Goal: Information Seeking & Learning: Learn about a topic

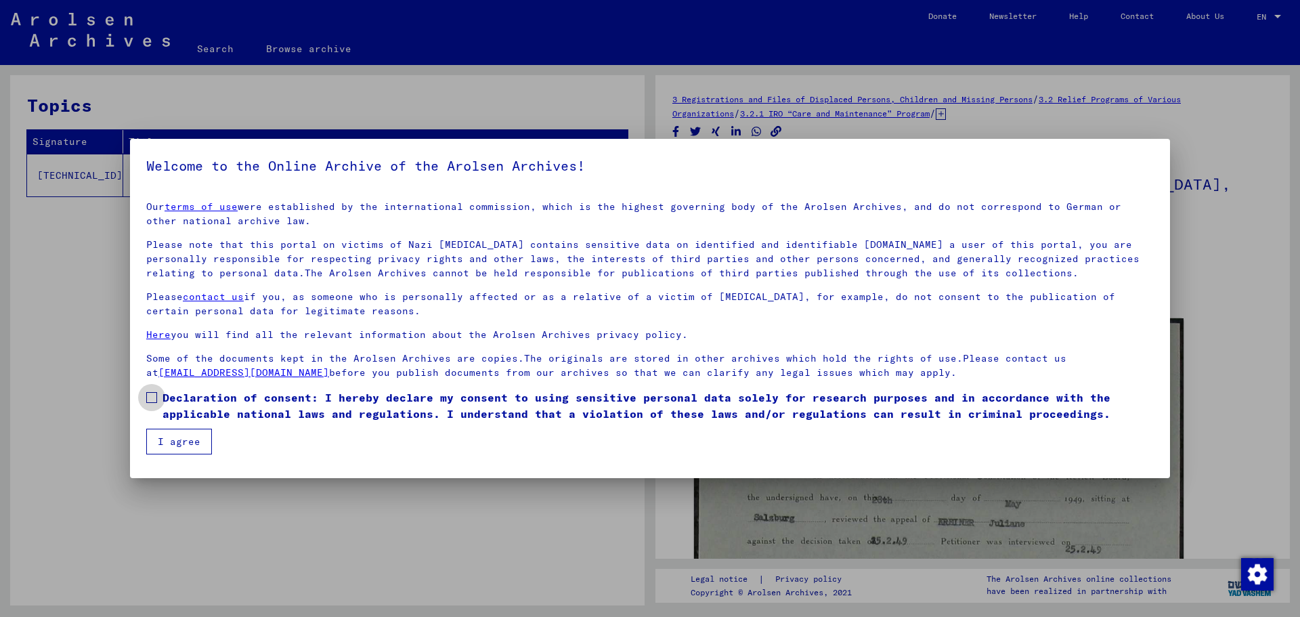
drag, startPoint x: 152, startPoint y: 393, endPoint x: 166, endPoint y: 410, distance: 21.7
click at [156, 397] on span at bounding box center [151, 397] width 11 height 11
click at [185, 434] on button "I agree" at bounding box center [179, 442] width 66 height 26
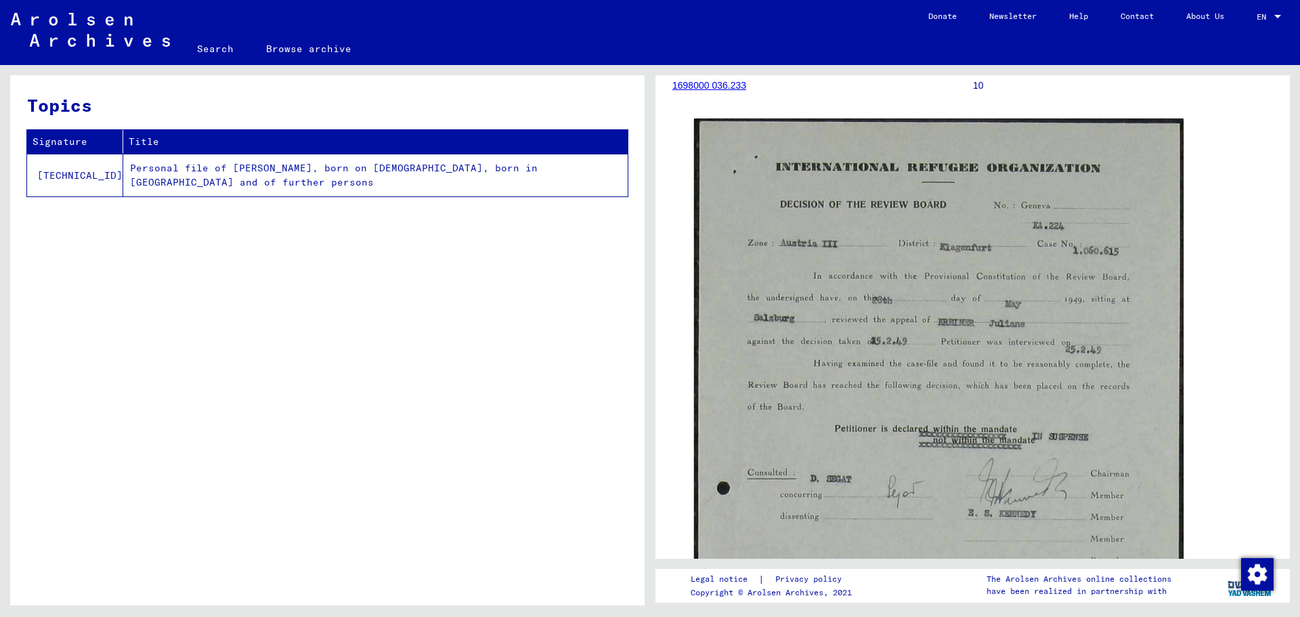
scroll to position [204, 0]
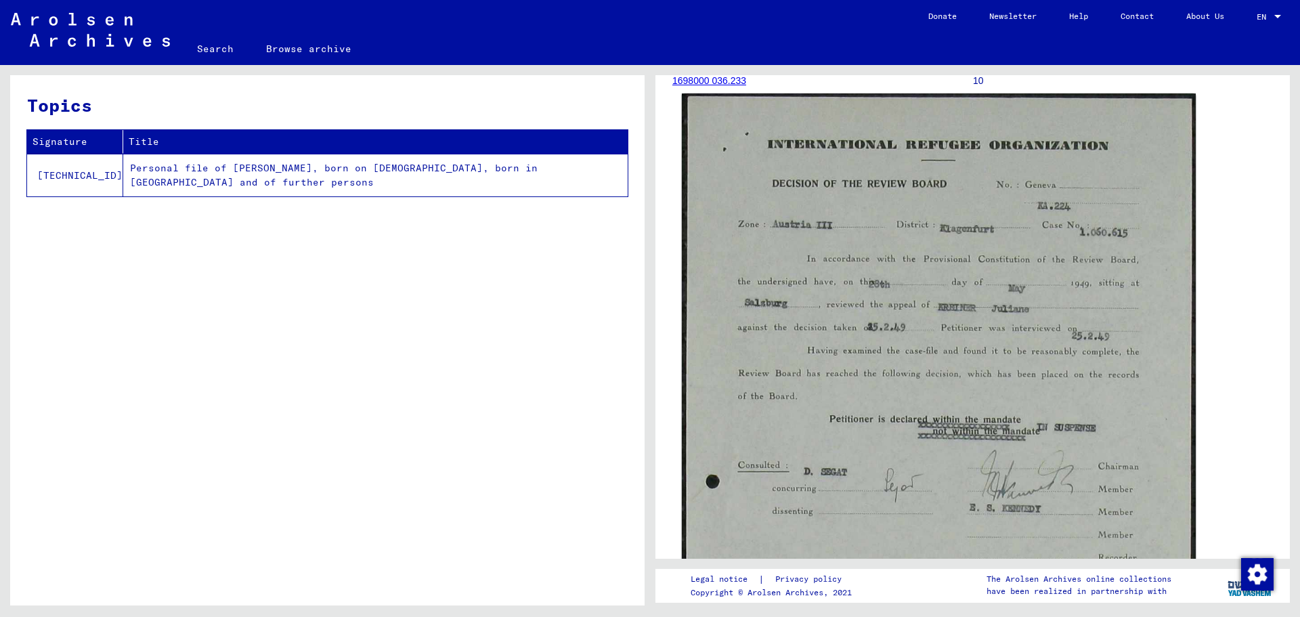
click at [1089, 281] on img at bounding box center [939, 513] width 514 height 841
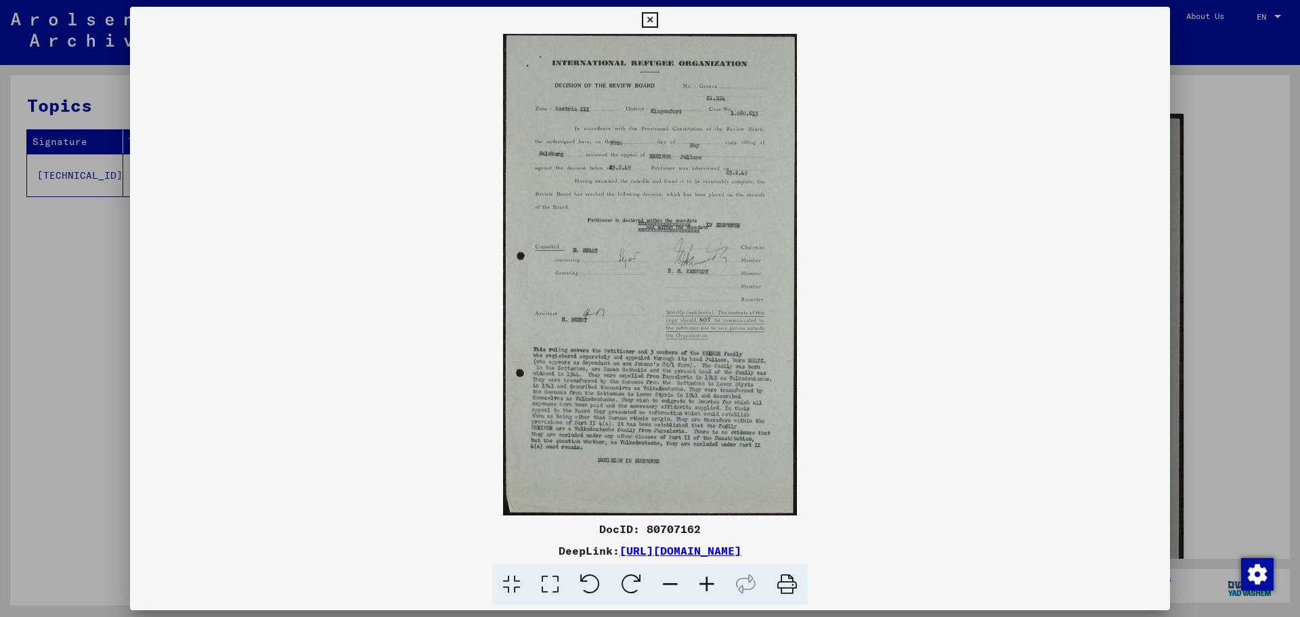
click at [702, 584] on icon at bounding box center [707, 584] width 37 height 41
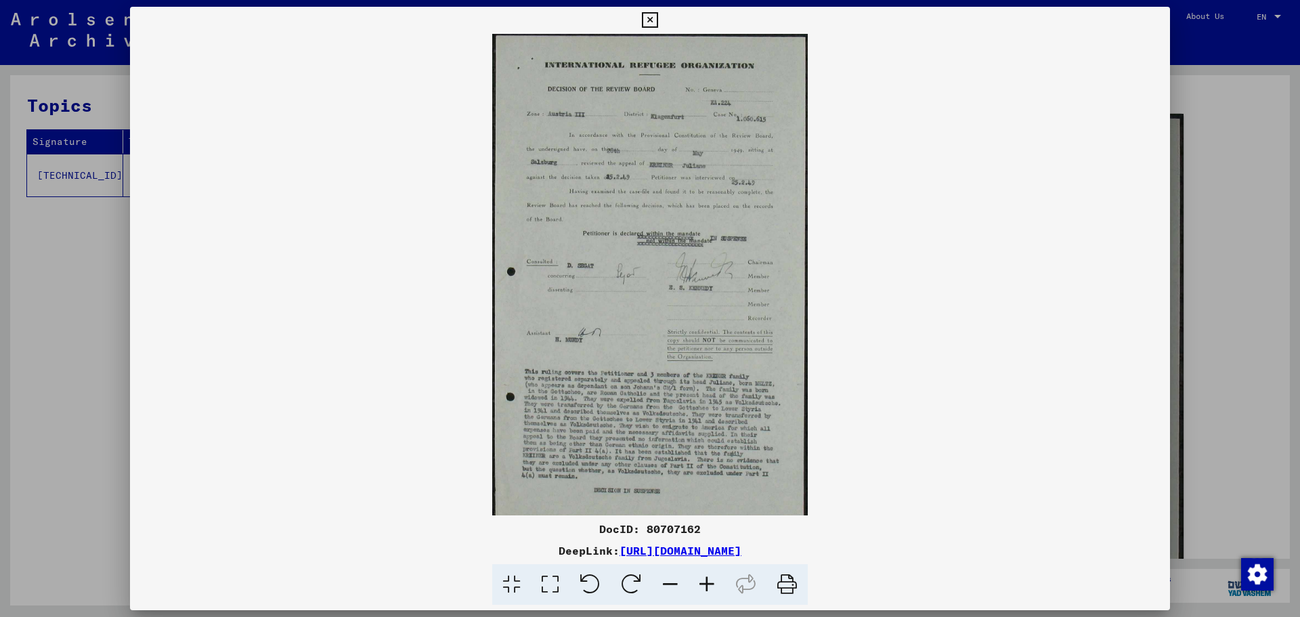
click at [702, 584] on icon at bounding box center [707, 584] width 37 height 41
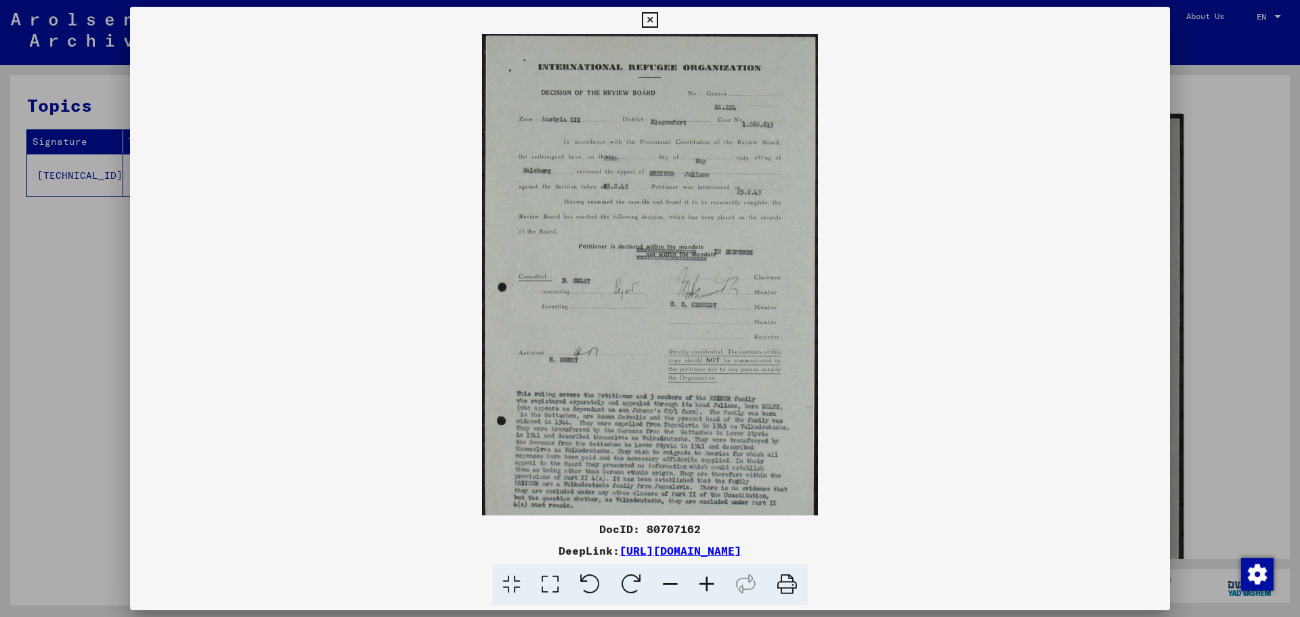
click at [702, 584] on icon at bounding box center [707, 584] width 37 height 41
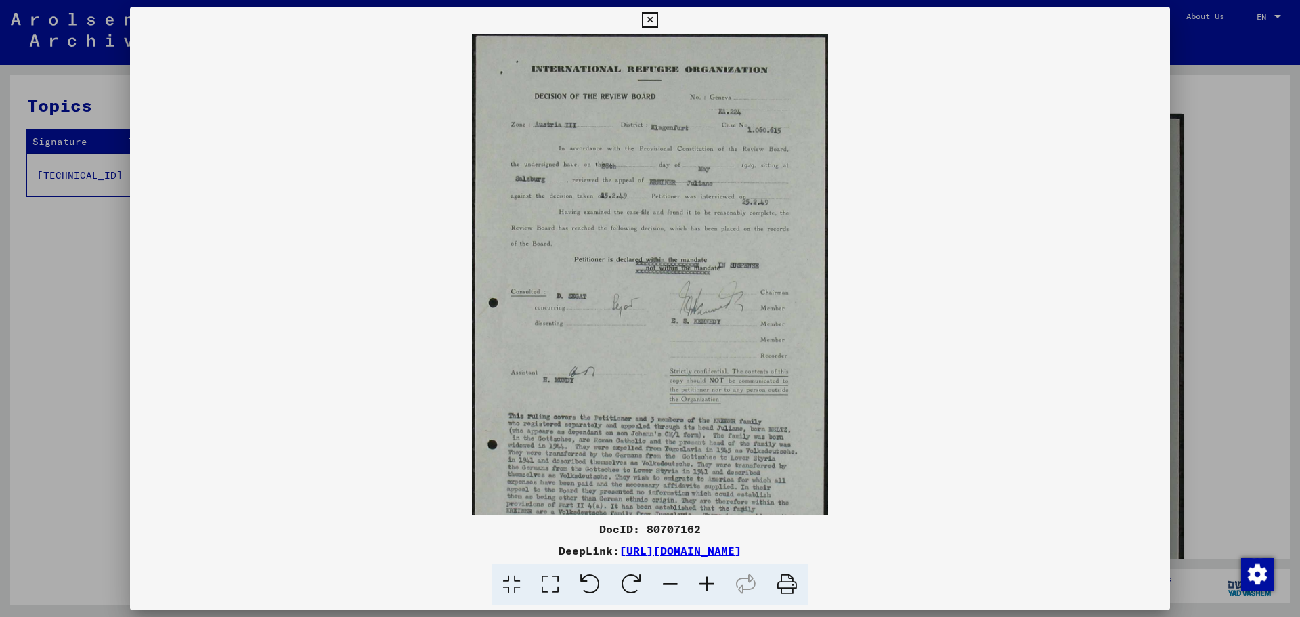
click at [702, 584] on icon at bounding box center [707, 584] width 37 height 41
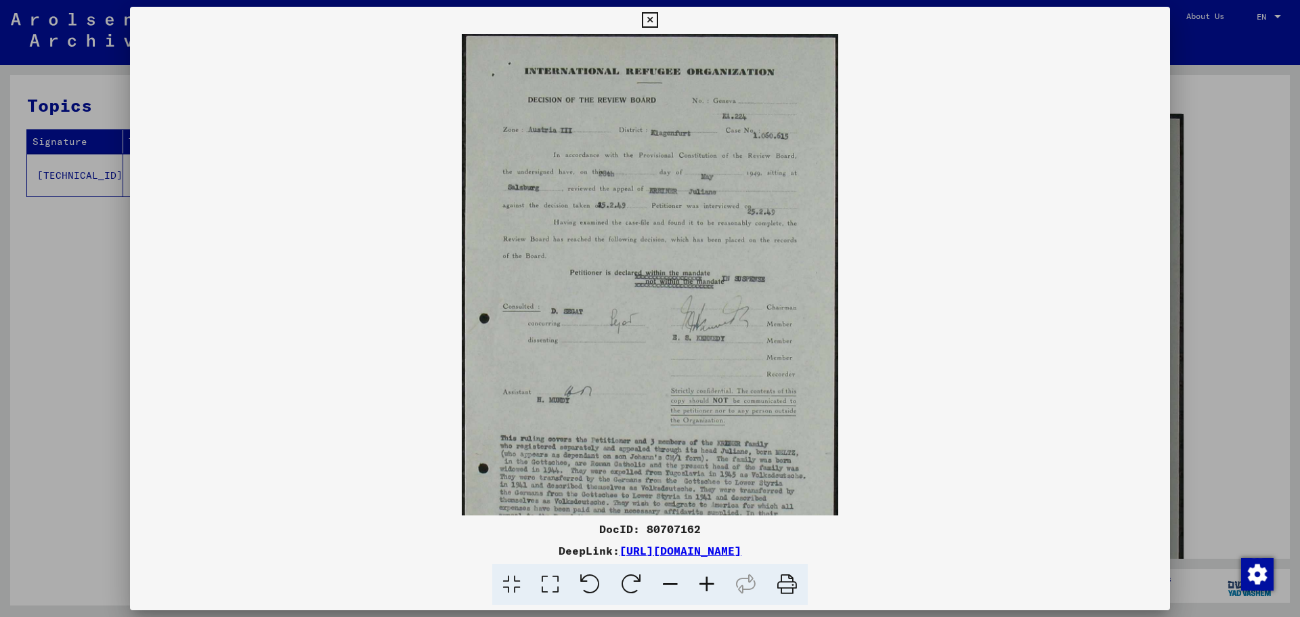
click at [702, 584] on icon at bounding box center [707, 584] width 37 height 41
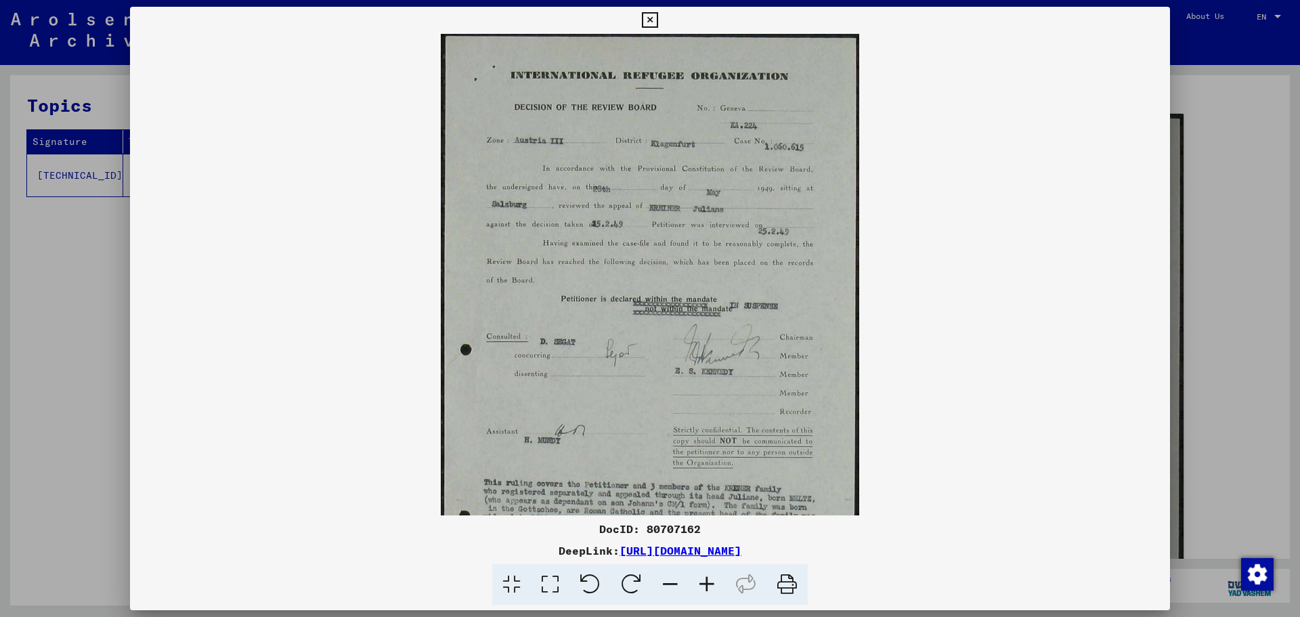
click at [702, 584] on icon at bounding box center [707, 584] width 37 height 41
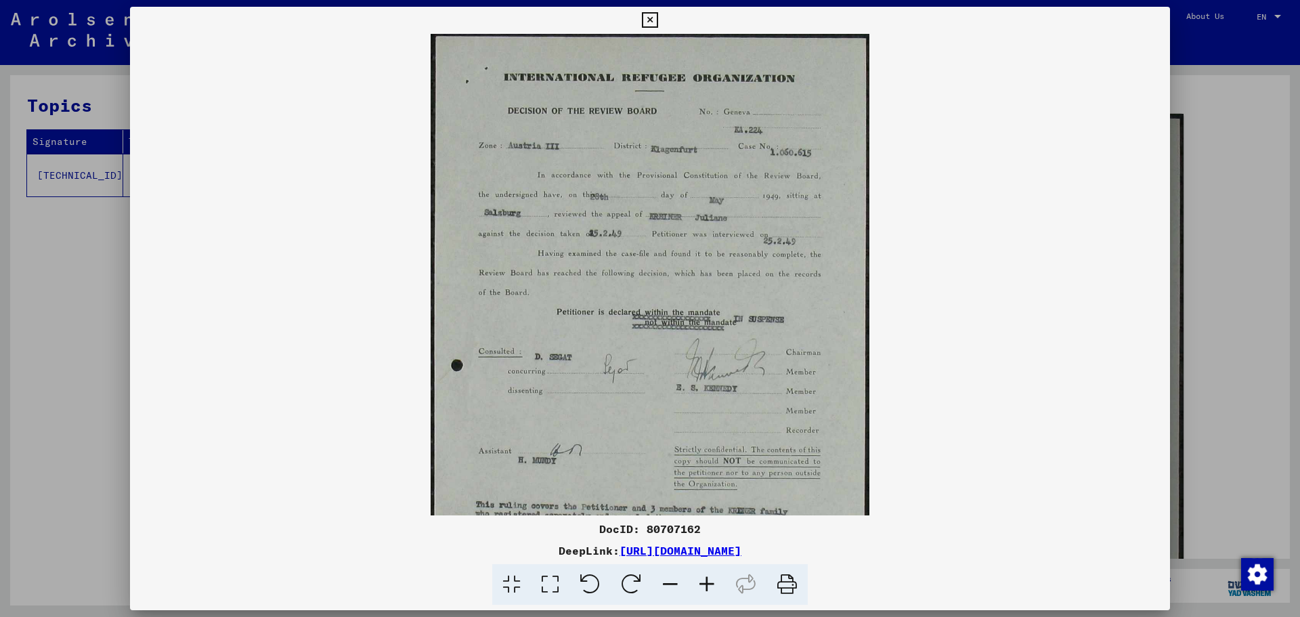
click at [702, 584] on icon at bounding box center [707, 584] width 37 height 41
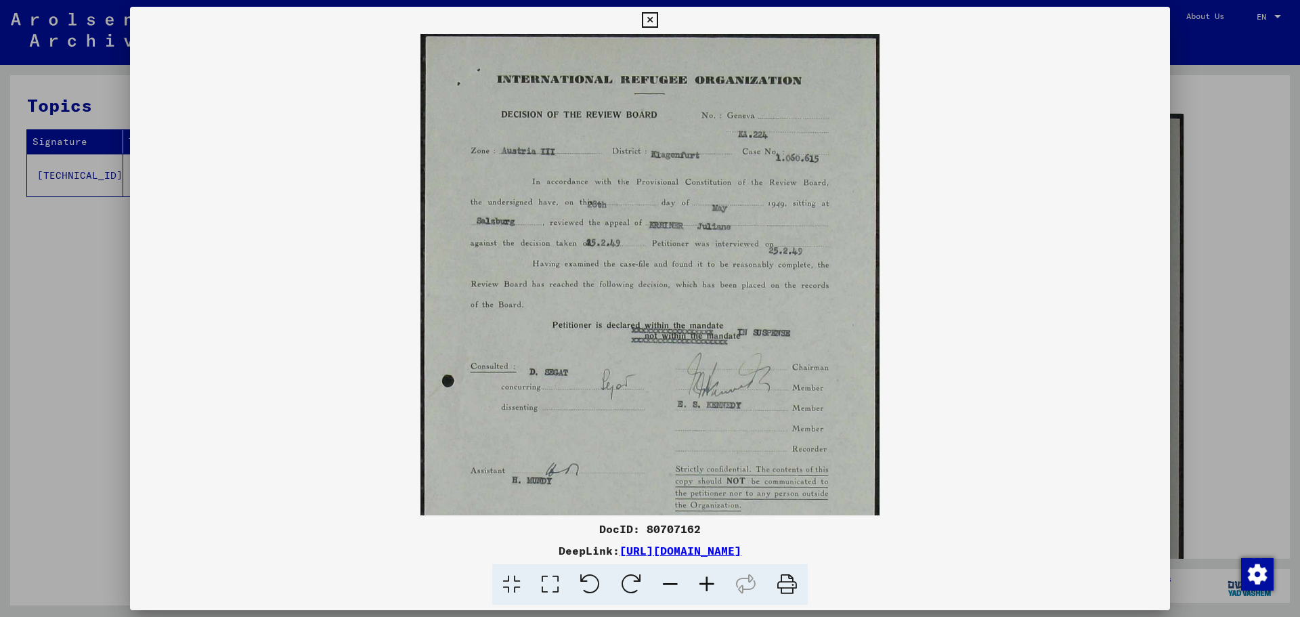
click at [702, 584] on icon at bounding box center [707, 584] width 37 height 41
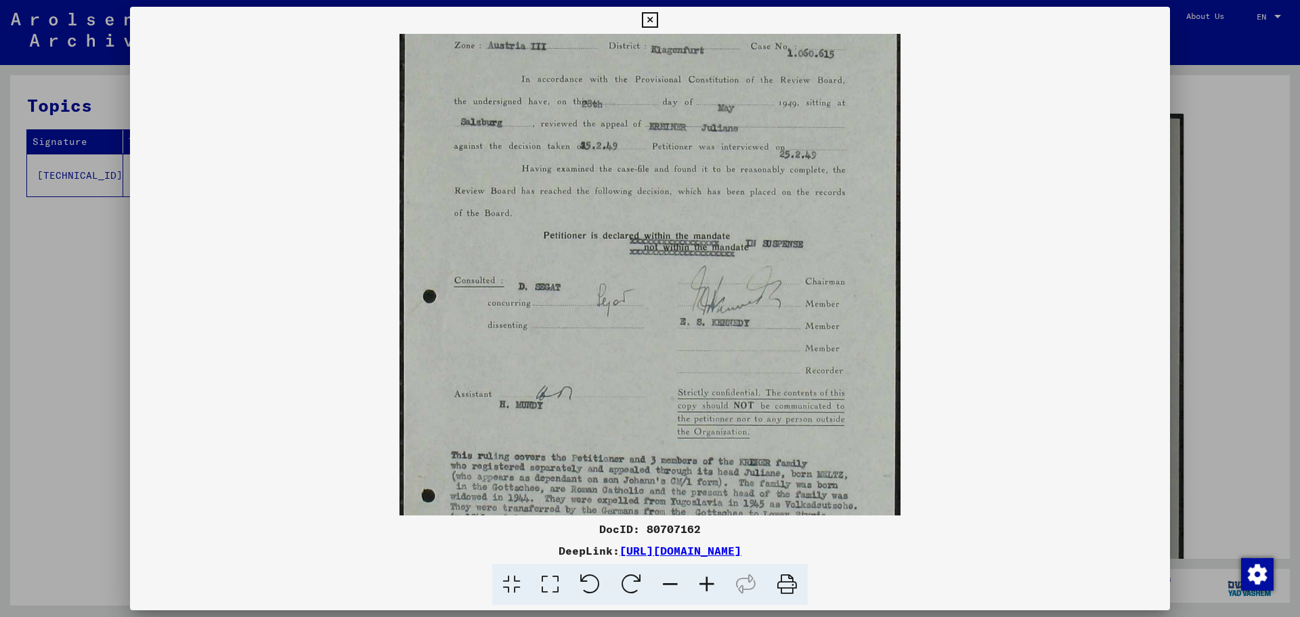
scroll to position [146, 0]
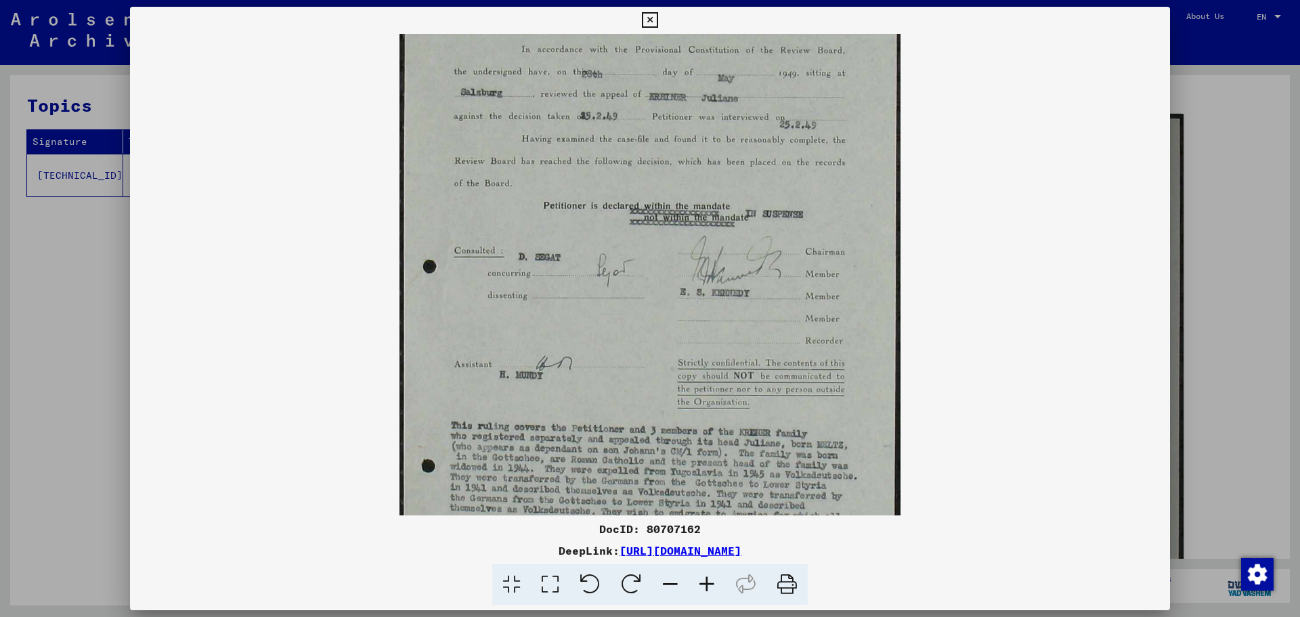
drag, startPoint x: 826, startPoint y: 330, endPoint x: 831, endPoint y: 185, distance: 145.7
click at [831, 185] on img at bounding box center [649, 298] width 501 height 820
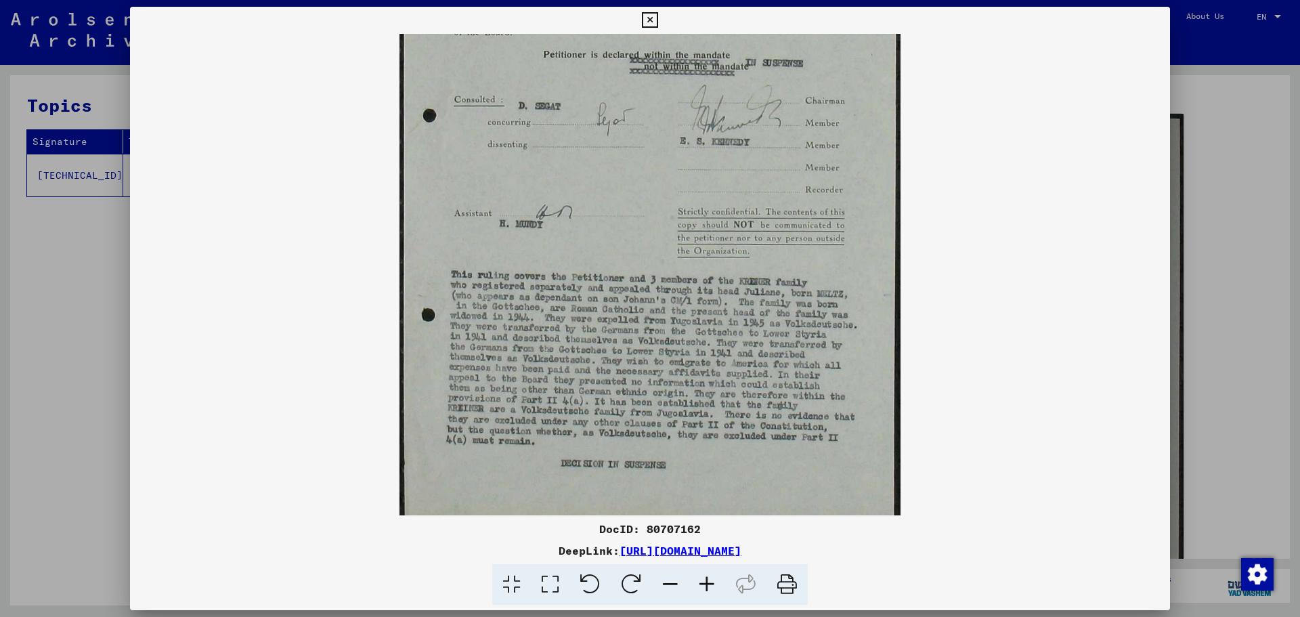
drag, startPoint x: 844, startPoint y: 360, endPoint x: 896, endPoint y: 186, distance: 182.1
click at [861, 209] on img at bounding box center [649, 147] width 501 height 820
click at [738, 320] on img at bounding box center [649, 147] width 501 height 820
click at [659, 585] on icon at bounding box center [670, 584] width 37 height 41
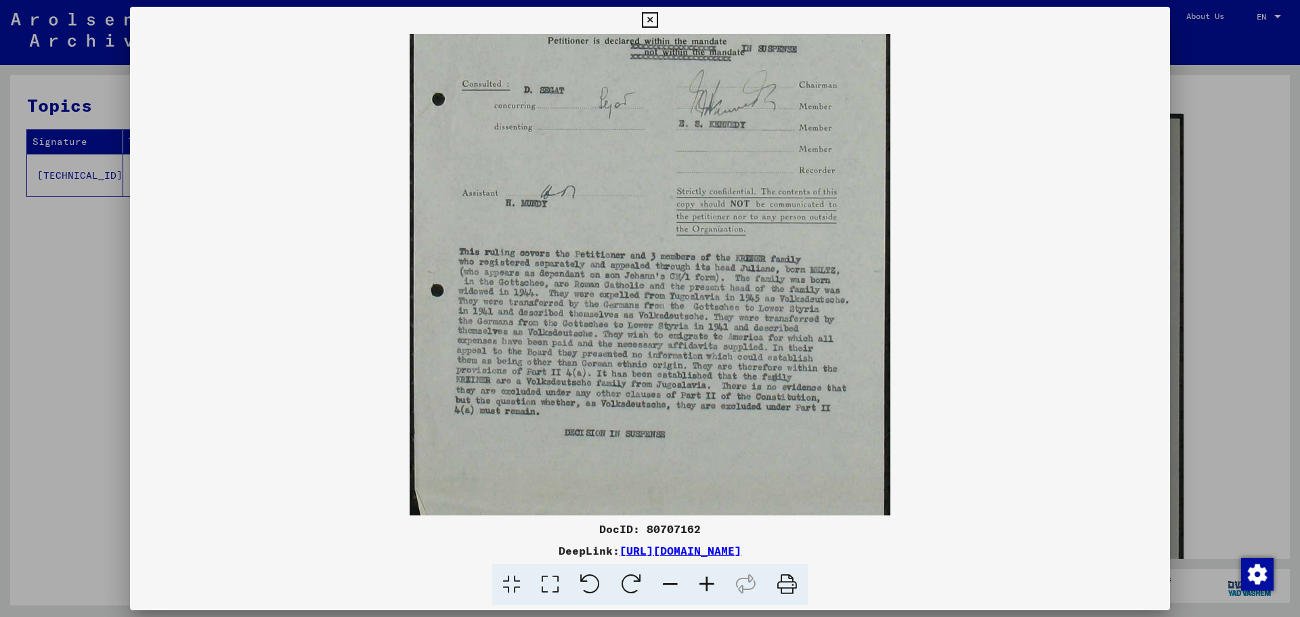
click at [659, 585] on icon at bounding box center [670, 584] width 37 height 41
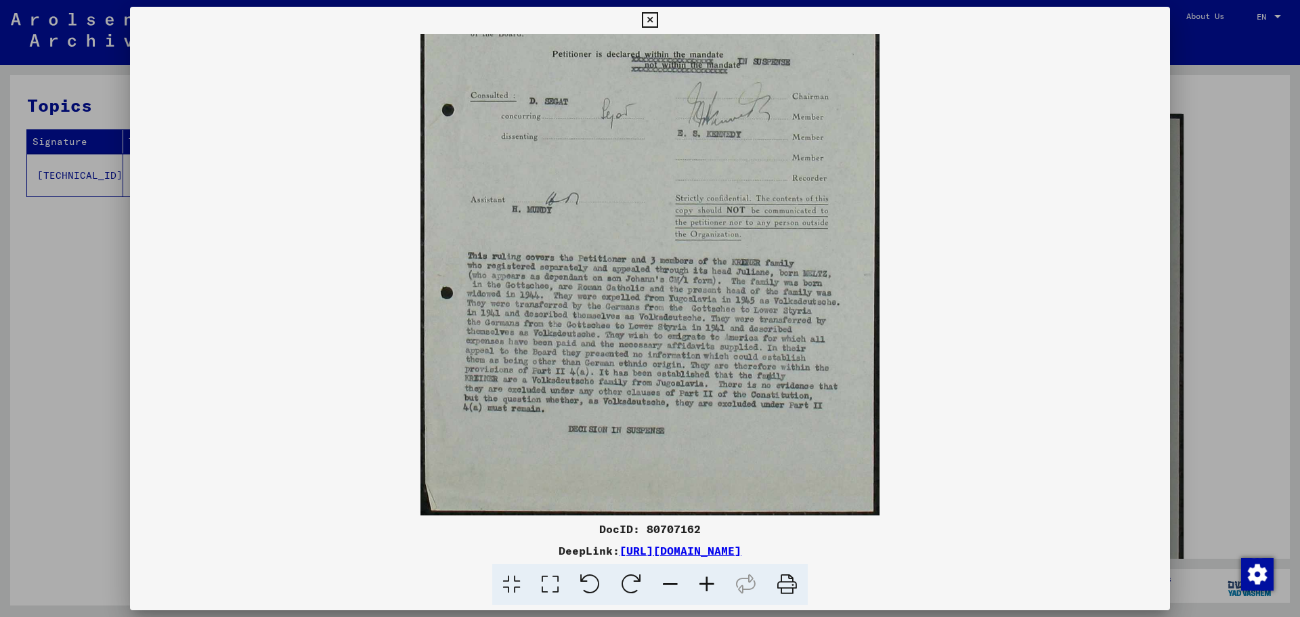
click at [659, 585] on icon at bounding box center [670, 584] width 37 height 41
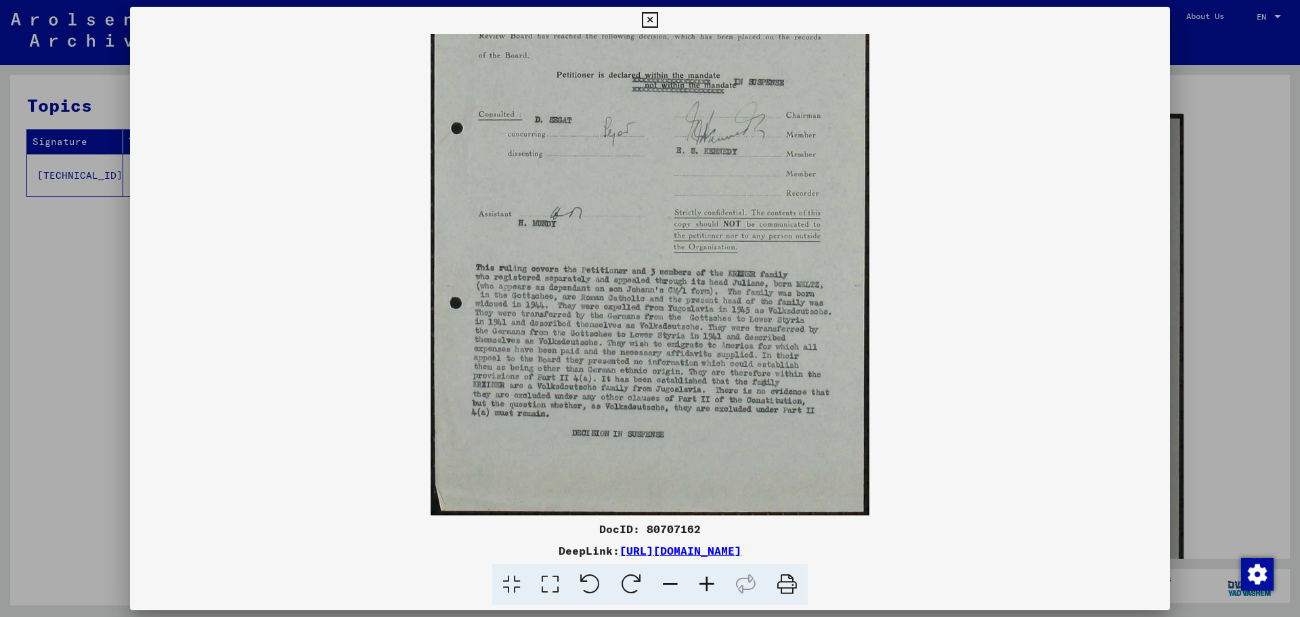
click at [645, 16] on icon at bounding box center [650, 20] width 16 height 16
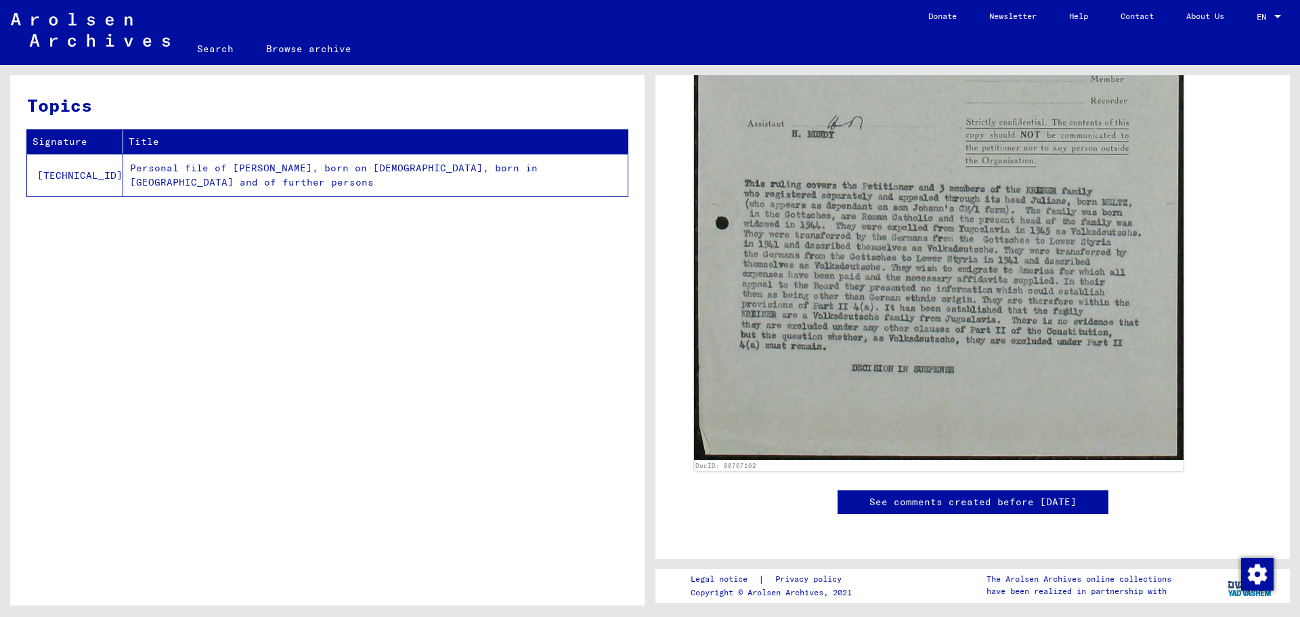
scroll to position [1073, 0]
click at [423, 170] on td "Personal file of [PERSON_NAME], born on [DEMOGRAPHIC_DATA], born in [GEOGRAPHIC…" at bounding box center [375, 175] width 504 height 43
click at [123, 162] on td "Personal file of [PERSON_NAME], born on [DEMOGRAPHIC_DATA], born in [GEOGRAPHIC…" at bounding box center [375, 175] width 504 height 43
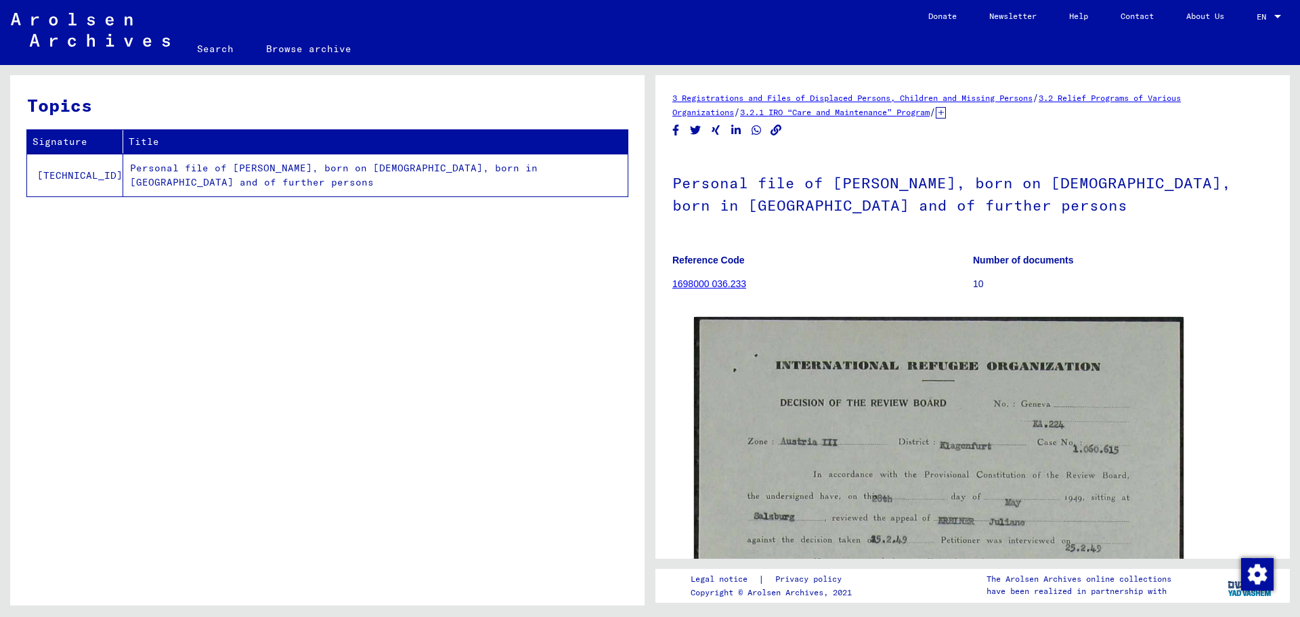
scroll to position [0, 0]
